Goal: Information Seeking & Learning: Check status

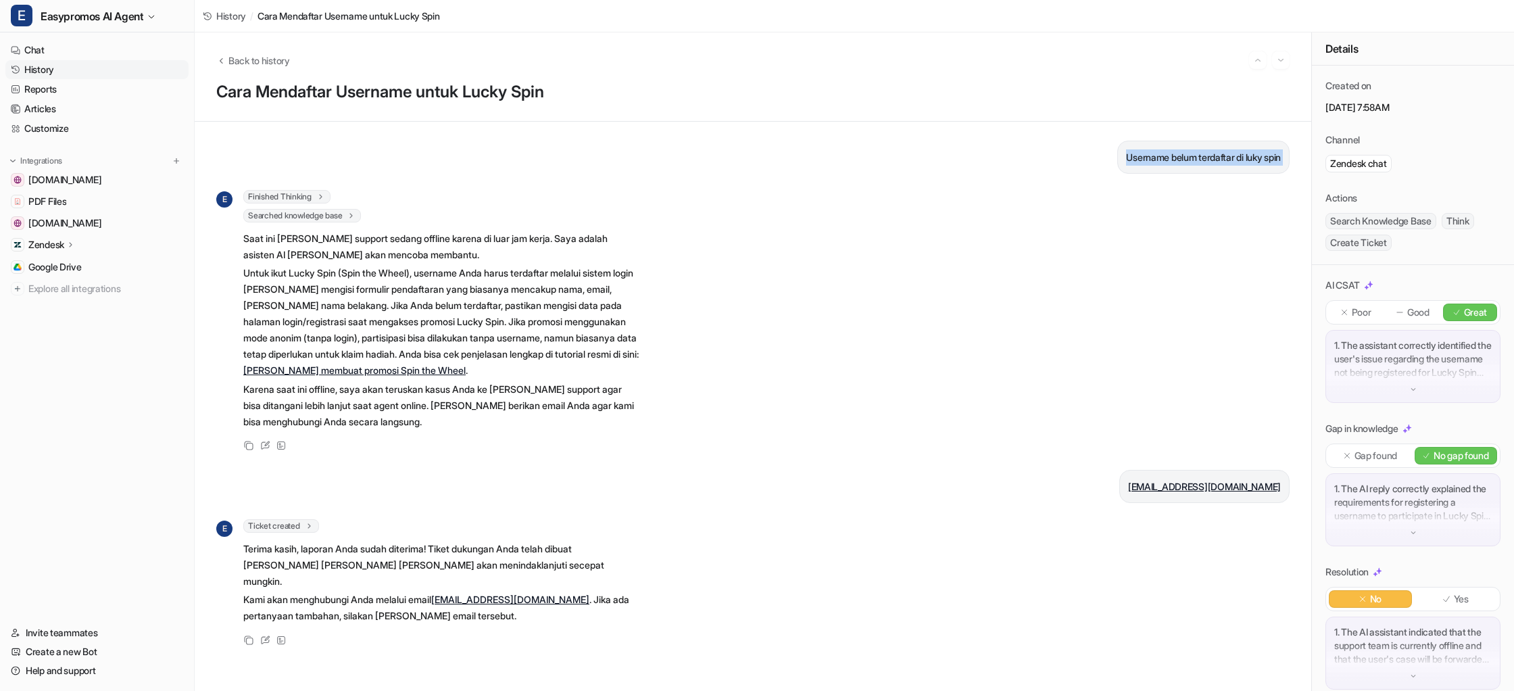
click at [35, 67] on link "History" at bounding box center [96, 69] width 183 height 19
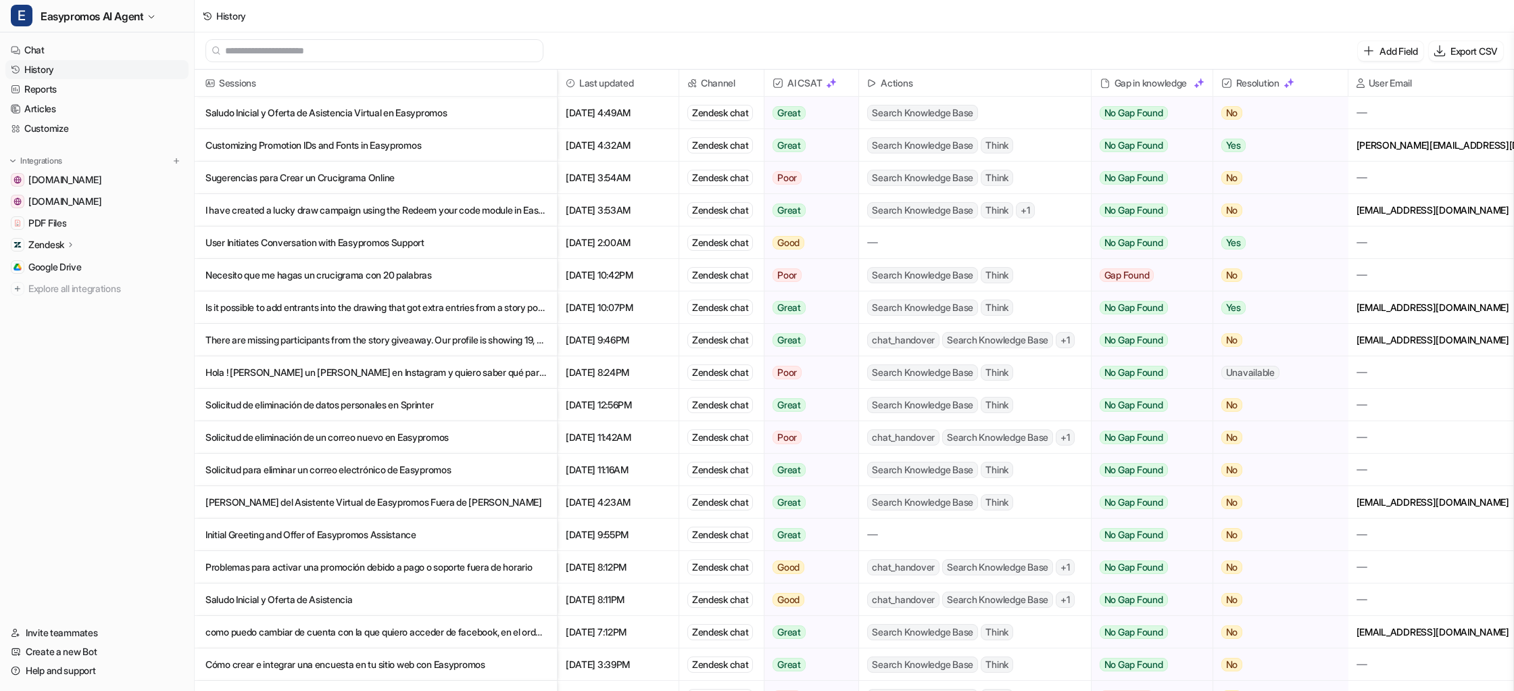
click at [295, 213] on p "I have created a lucky draw campaign using the Redeem your code module in Easyp…" at bounding box center [375, 210] width 341 height 32
click at [335, 215] on p "I have created a lucky draw campaign using the Redeem your code module in Easyp…" at bounding box center [375, 210] width 341 height 32
click at [369, 212] on p "I have created a lucky draw campaign using the Redeem your code module in Easyp…" at bounding box center [375, 210] width 341 height 32
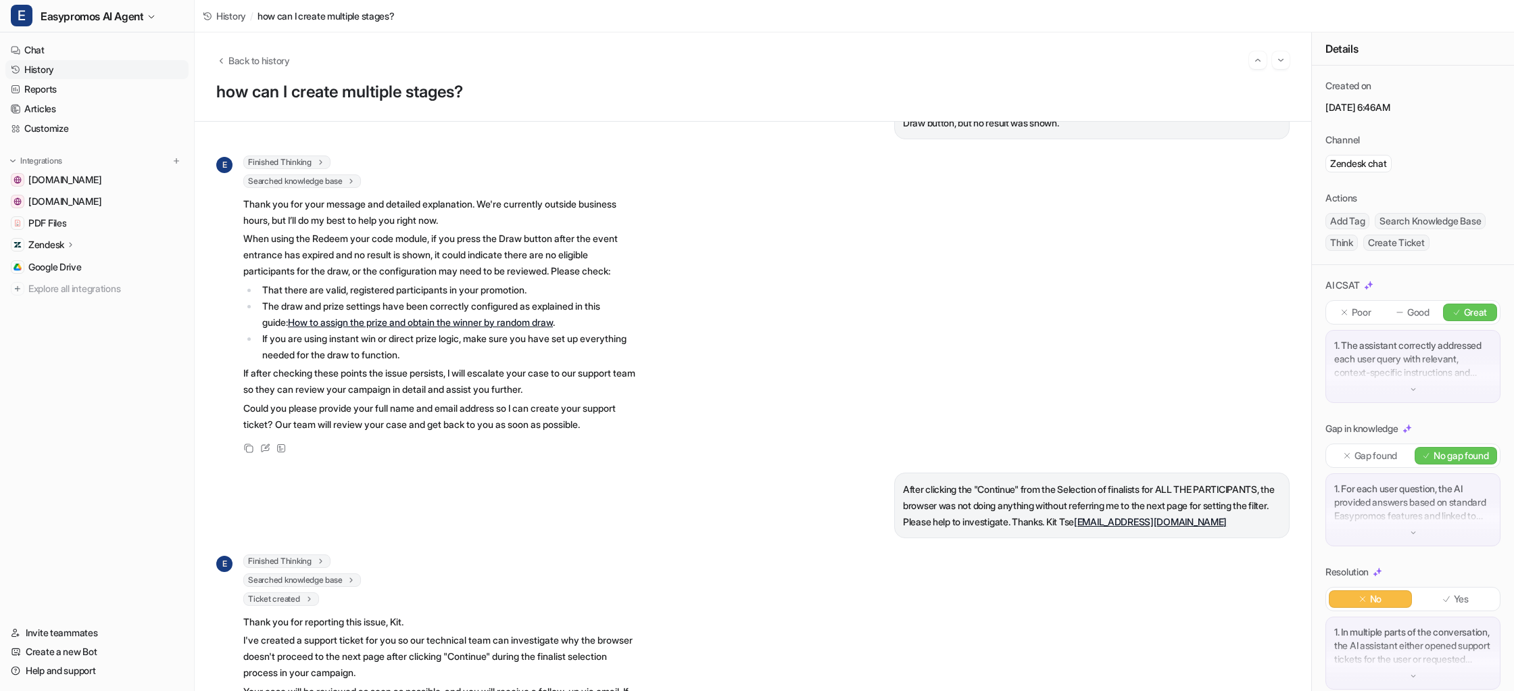
scroll to position [1707, 0]
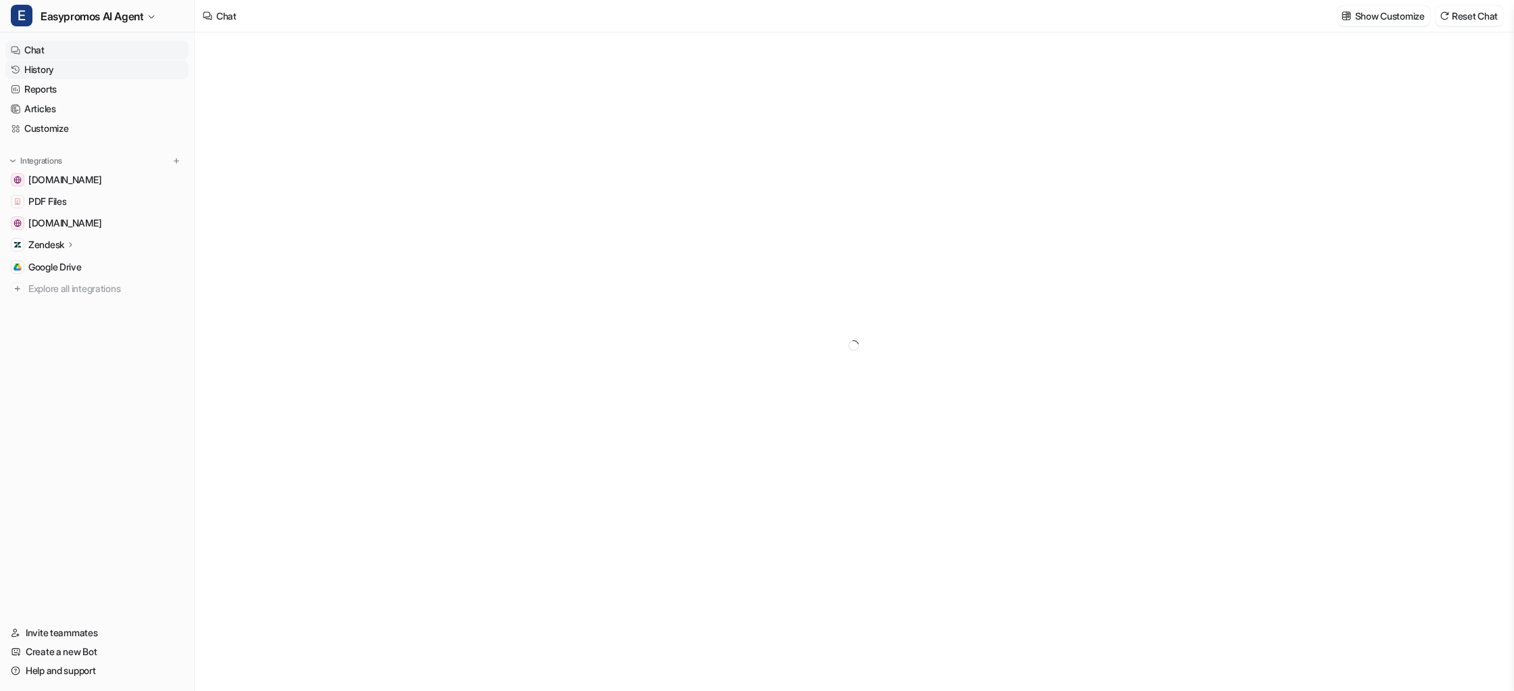
click at [54, 72] on link "History" at bounding box center [96, 69] width 183 height 19
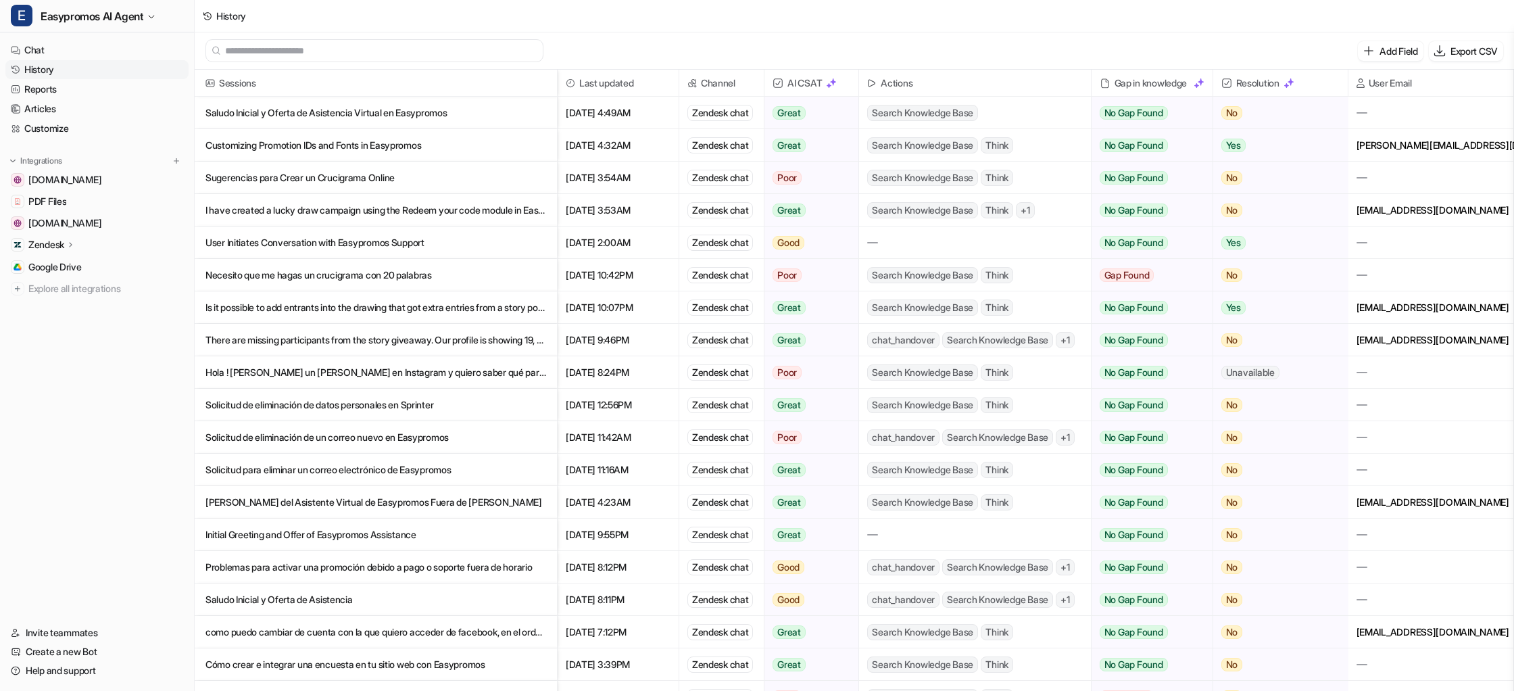
click at [345, 206] on p "I have created a lucky draw campaign using the Redeem your code module in Easyp…" at bounding box center [375, 210] width 341 height 32
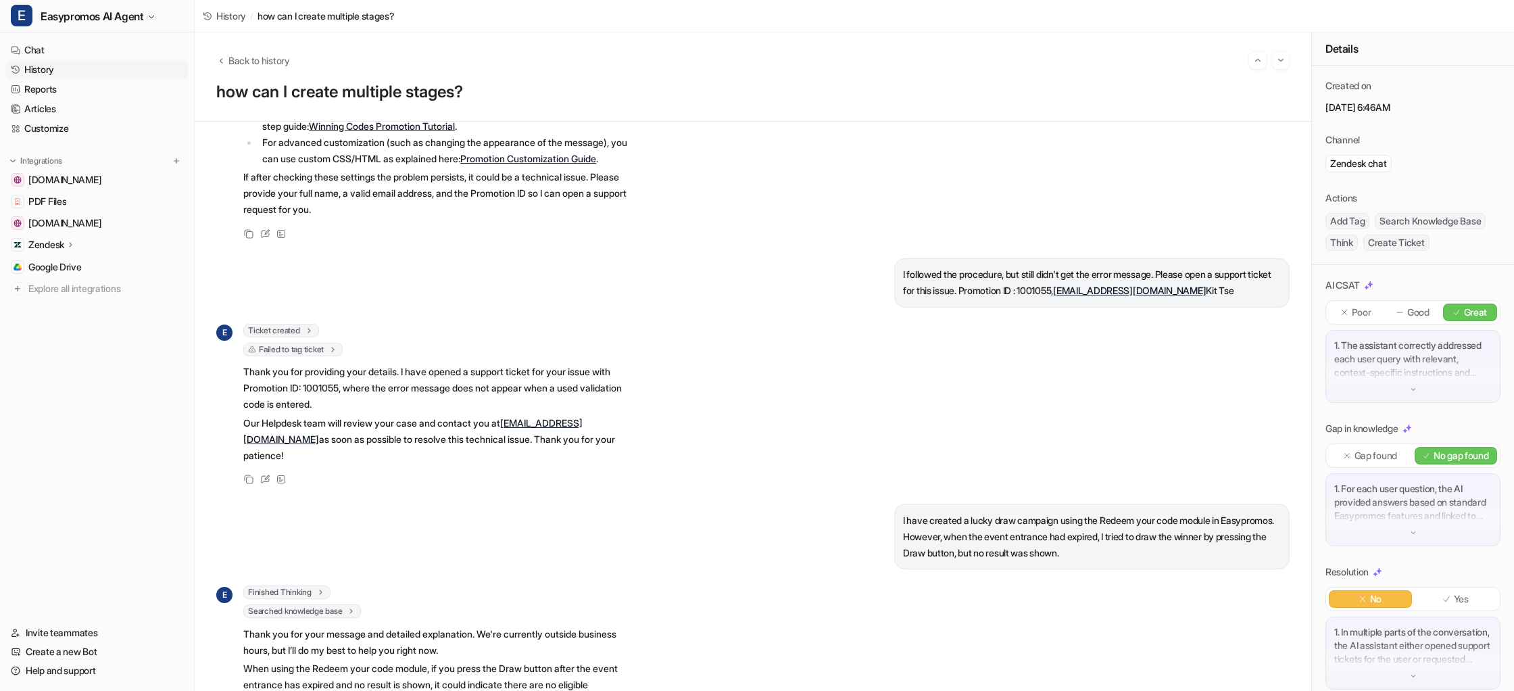
scroll to position [1129, 0]
